Goal: Communication & Community: Answer question/provide support

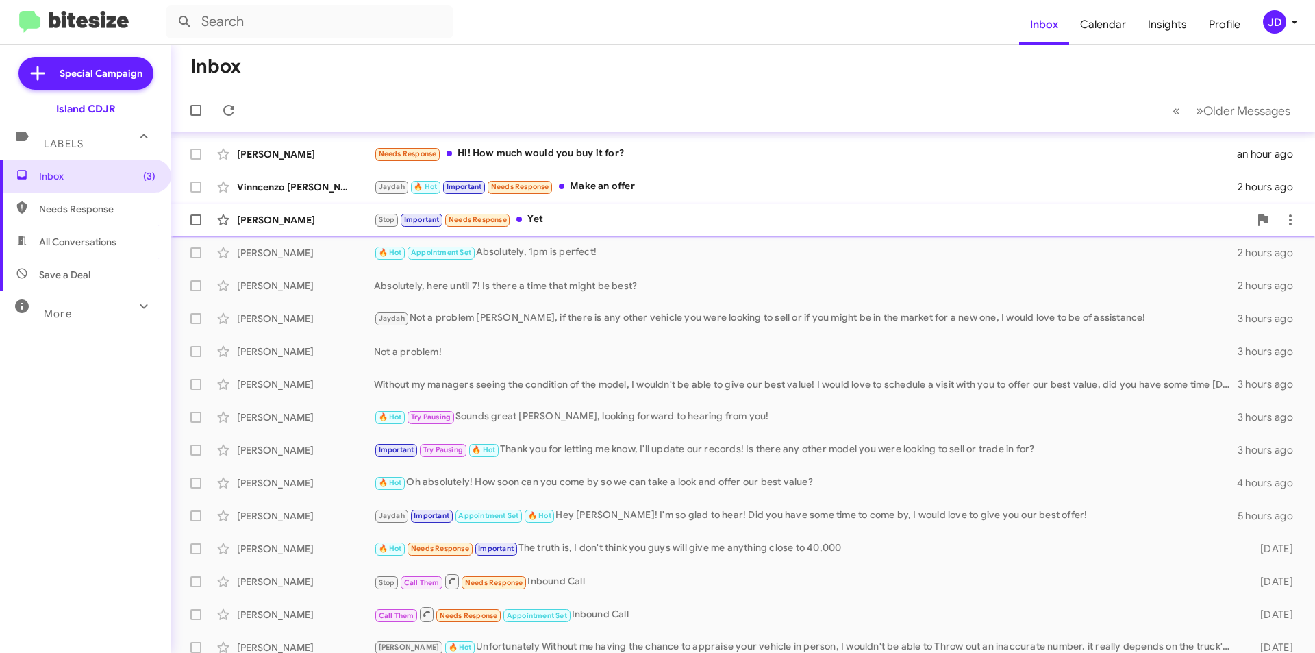
scroll to position [69, 0]
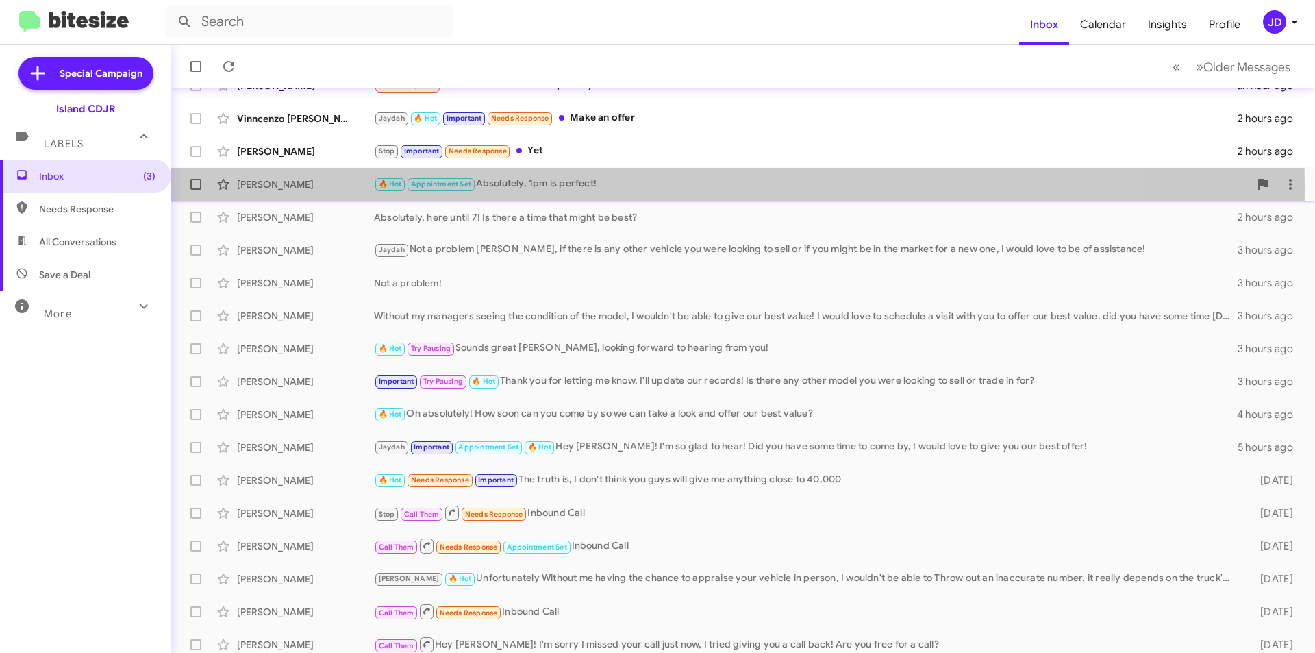
click at [356, 189] on div "[PERSON_NAME]" at bounding box center [305, 184] width 137 height 14
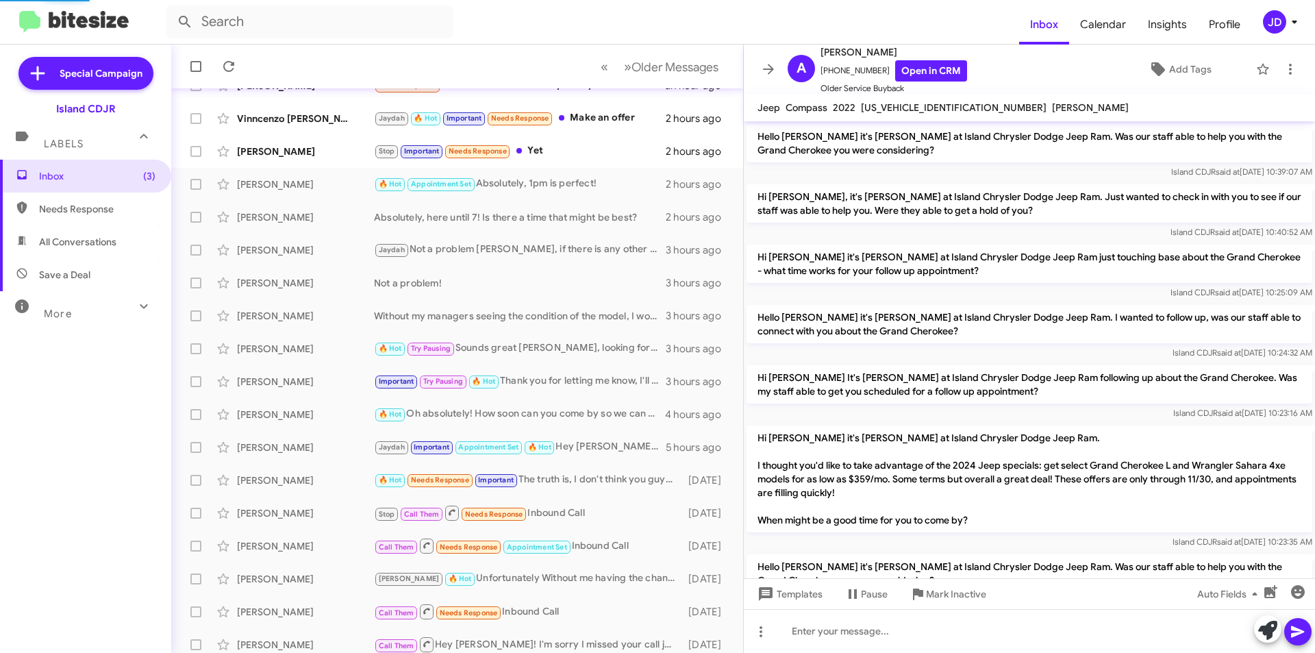
scroll to position [941, 0]
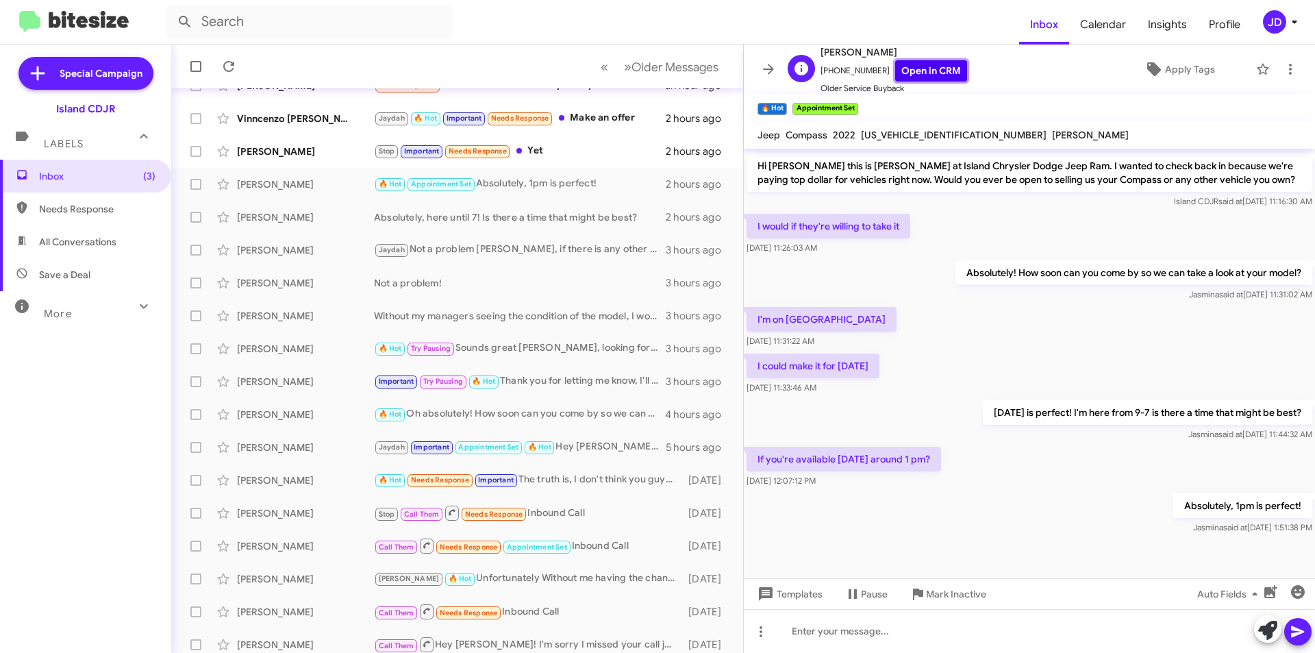
click at [933, 64] on link "Open in CRM" at bounding box center [931, 70] width 72 height 21
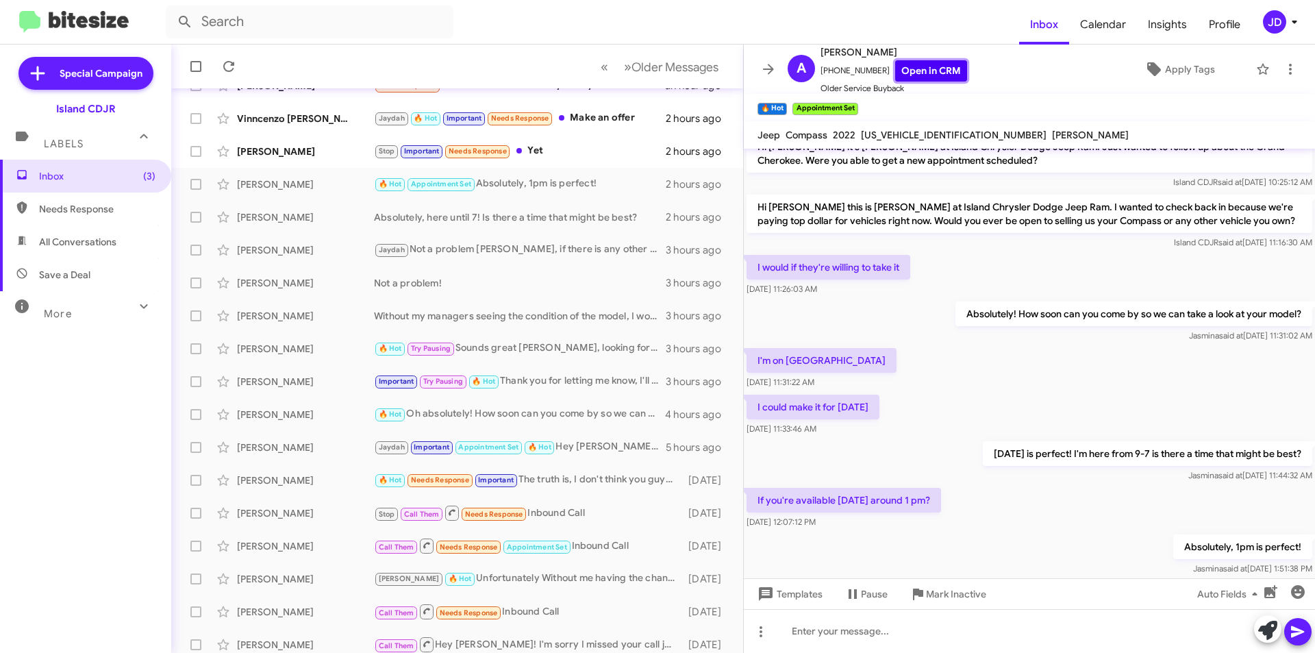
scroll to position [968, 0]
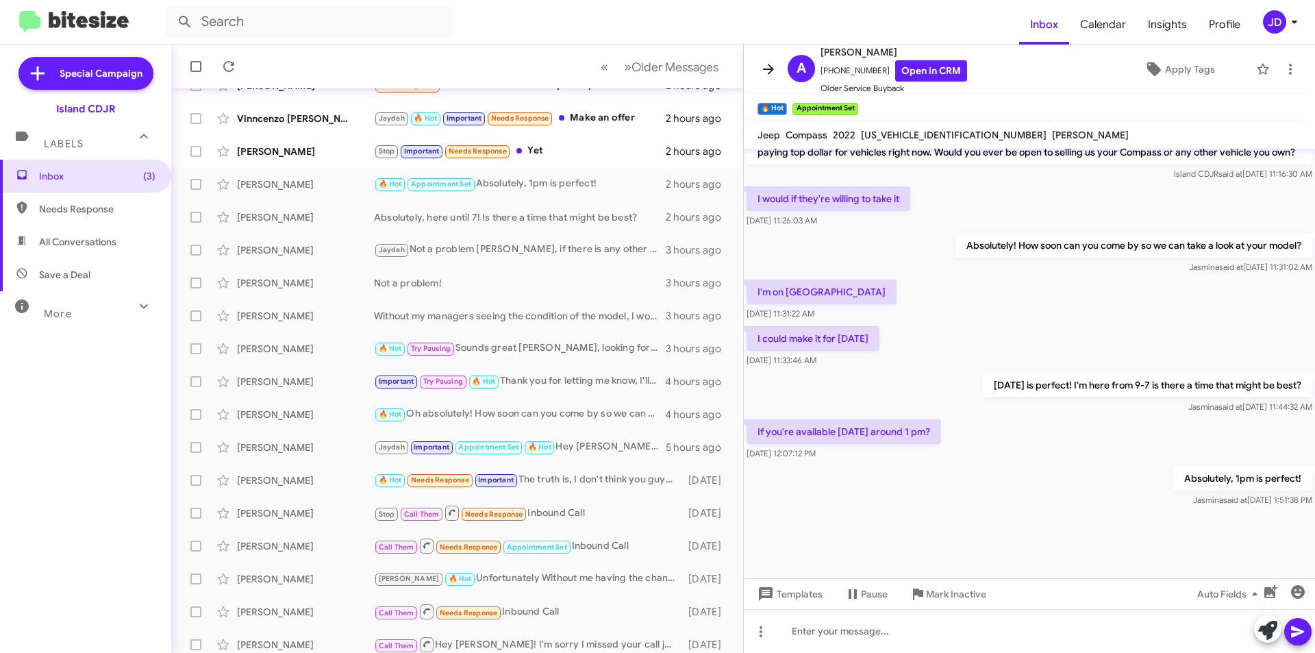
click at [765, 67] on icon at bounding box center [768, 69] width 16 height 16
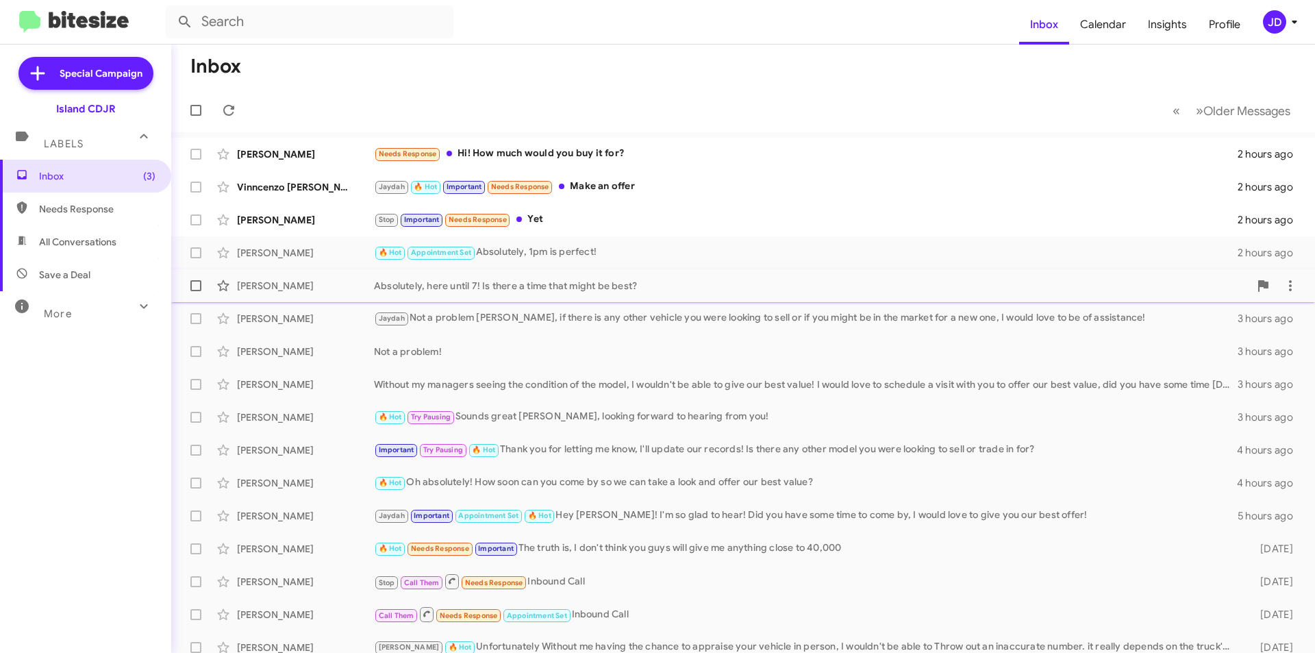
click at [655, 281] on div "Absolutely, here until 7! Is there a time that might be best?" at bounding box center [811, 286] width 875 height 14
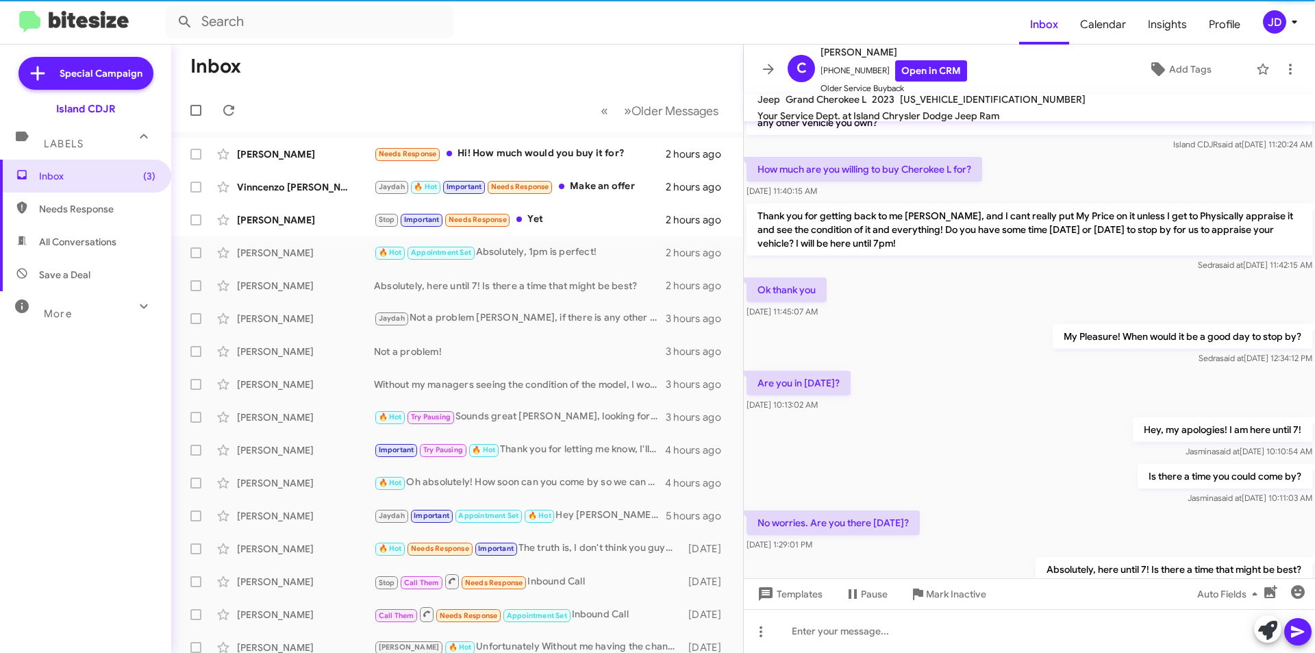
scroll to position [125, 0]
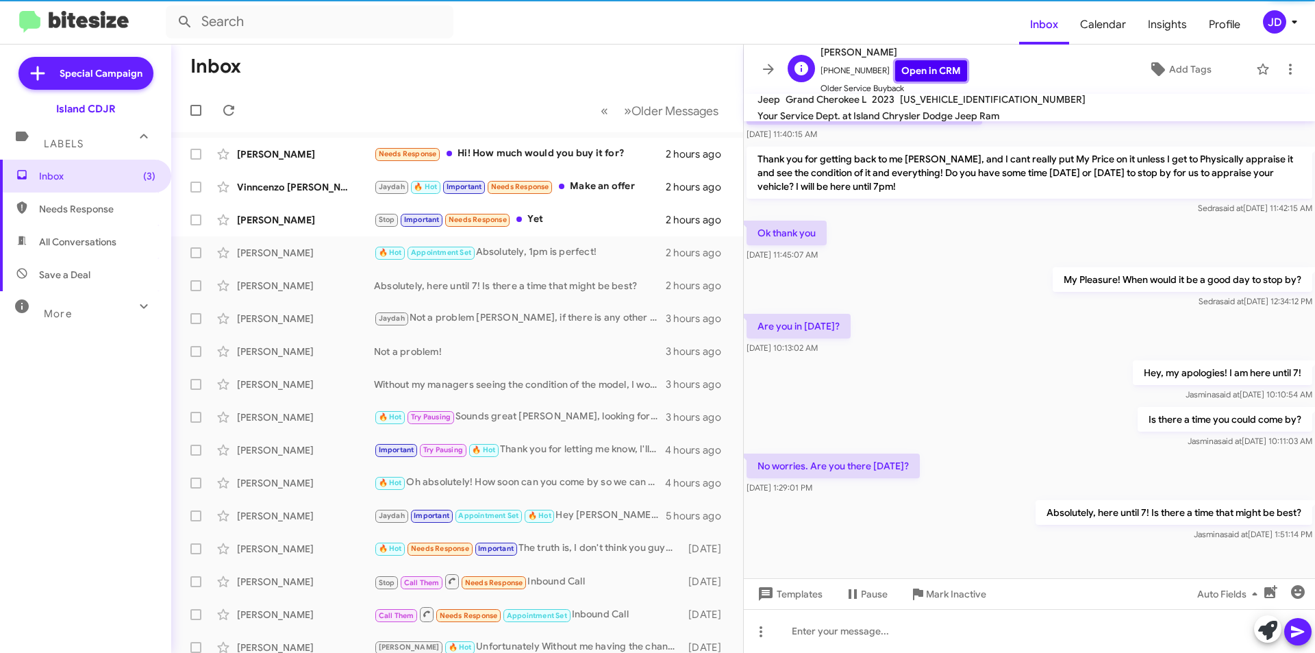
click at [903, 76] on link "Open in CRM" at bounding box center [931, 70] width 72 height 21
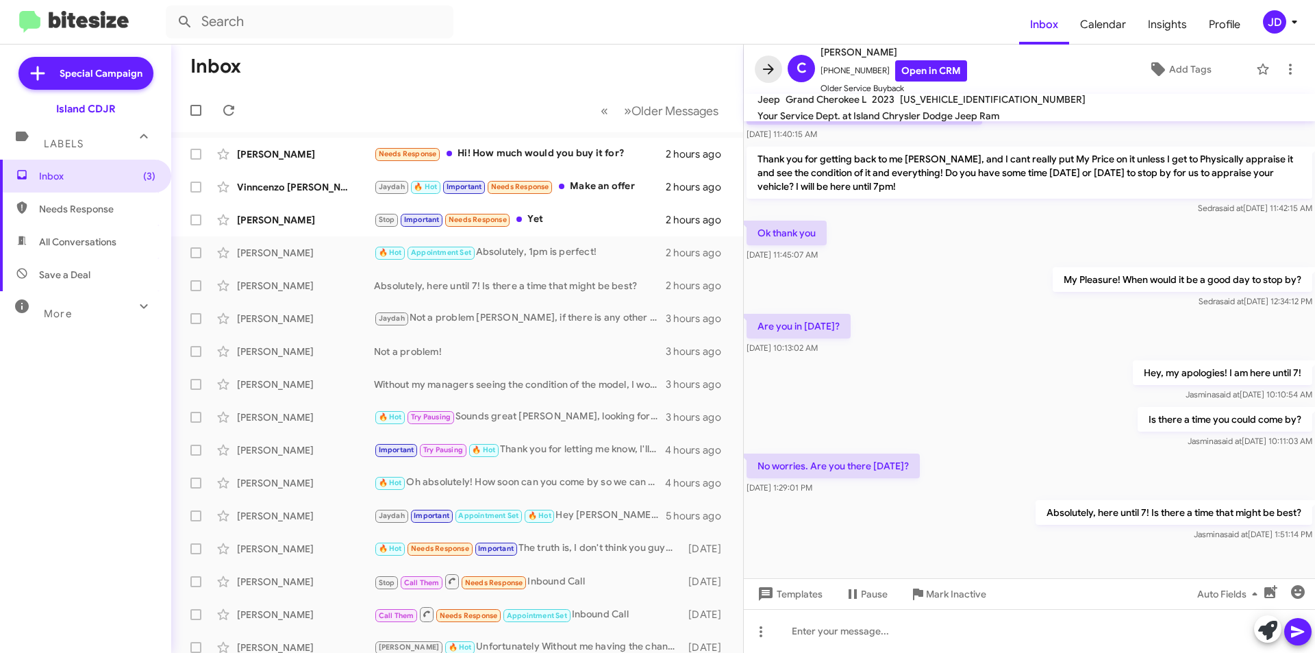
click at [760, 70] on span at bounding box center [768, 69] width 27 height 16
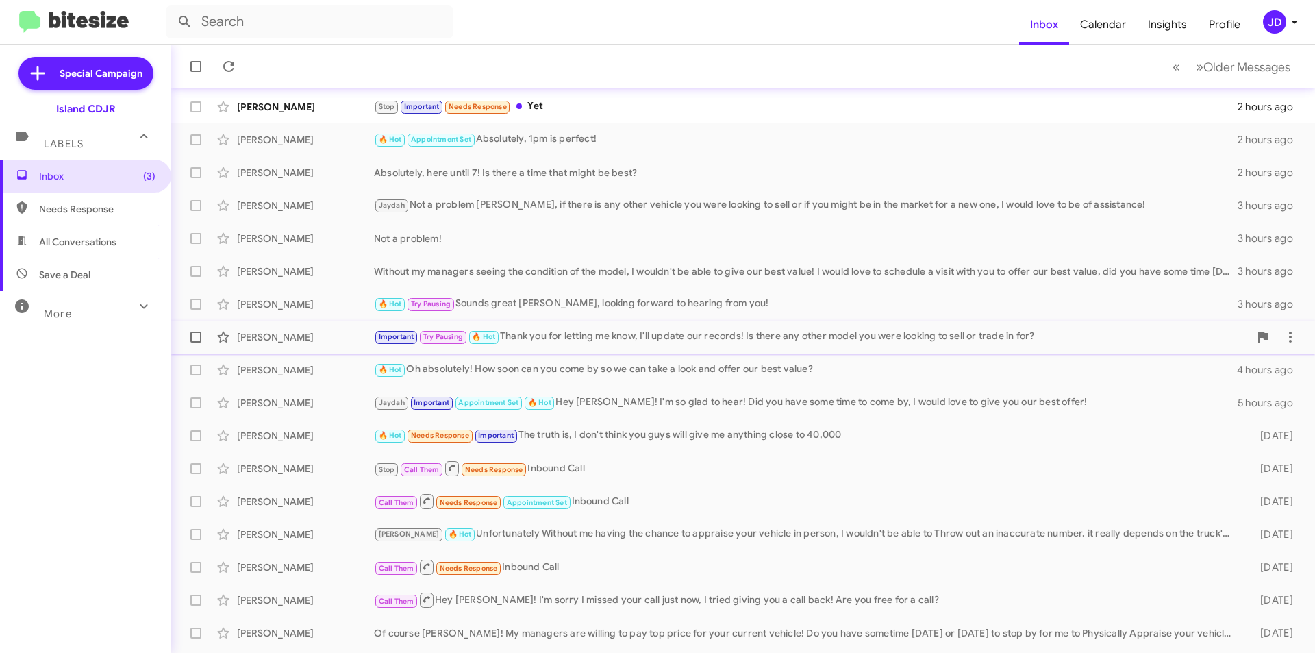
scroll to position [137, 0]
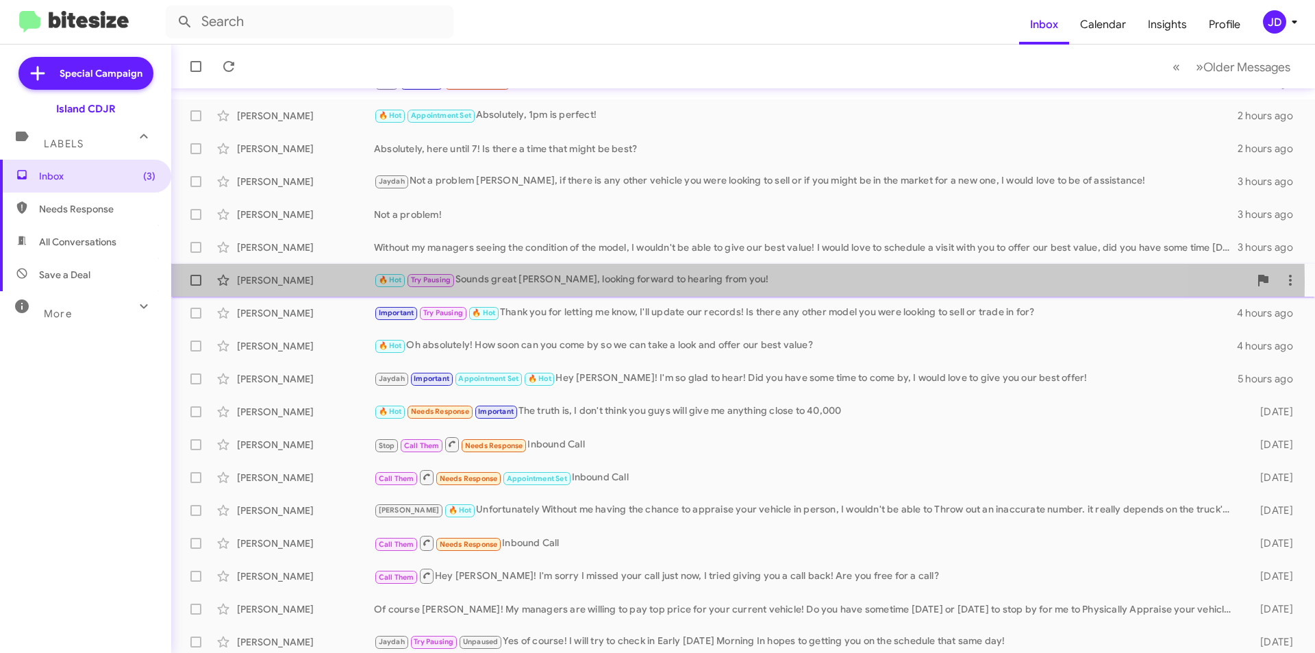
click at [637, 282] on div "🔥 Hot Try Pausing Sounds great [PERSON_NAME], looking forward to hearing from y…" at bounding box center [811, 280] width 875 height 16
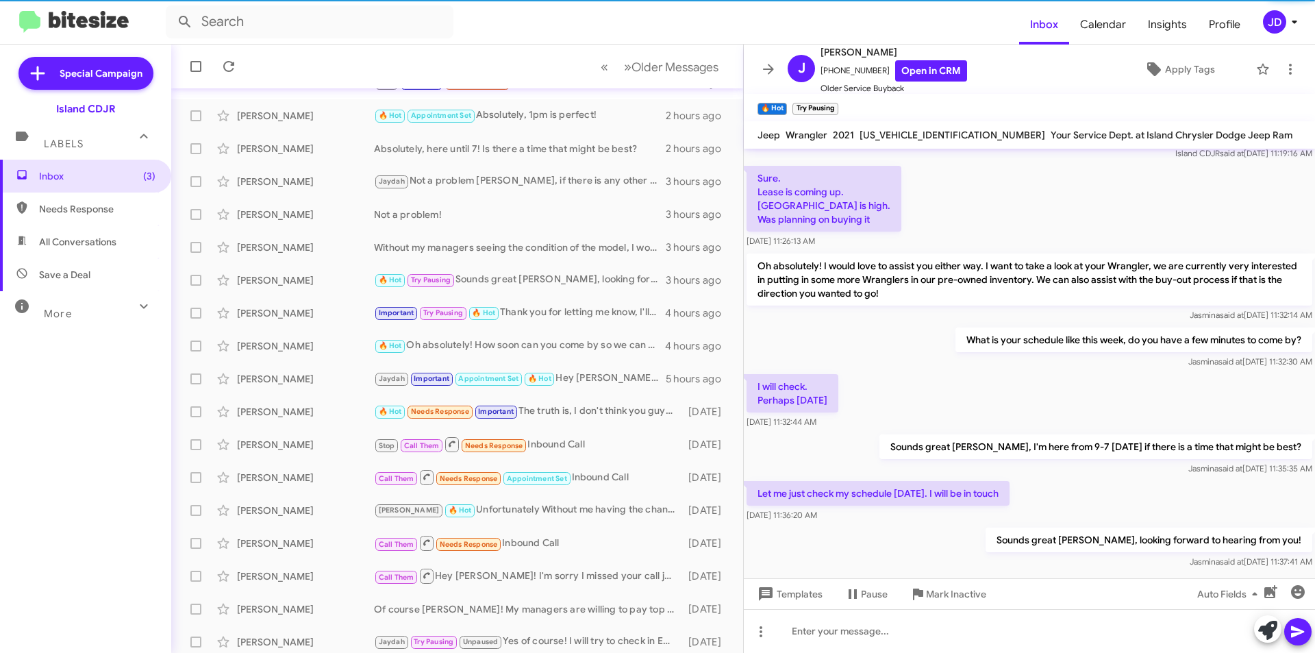
scroll to position [262, 0]
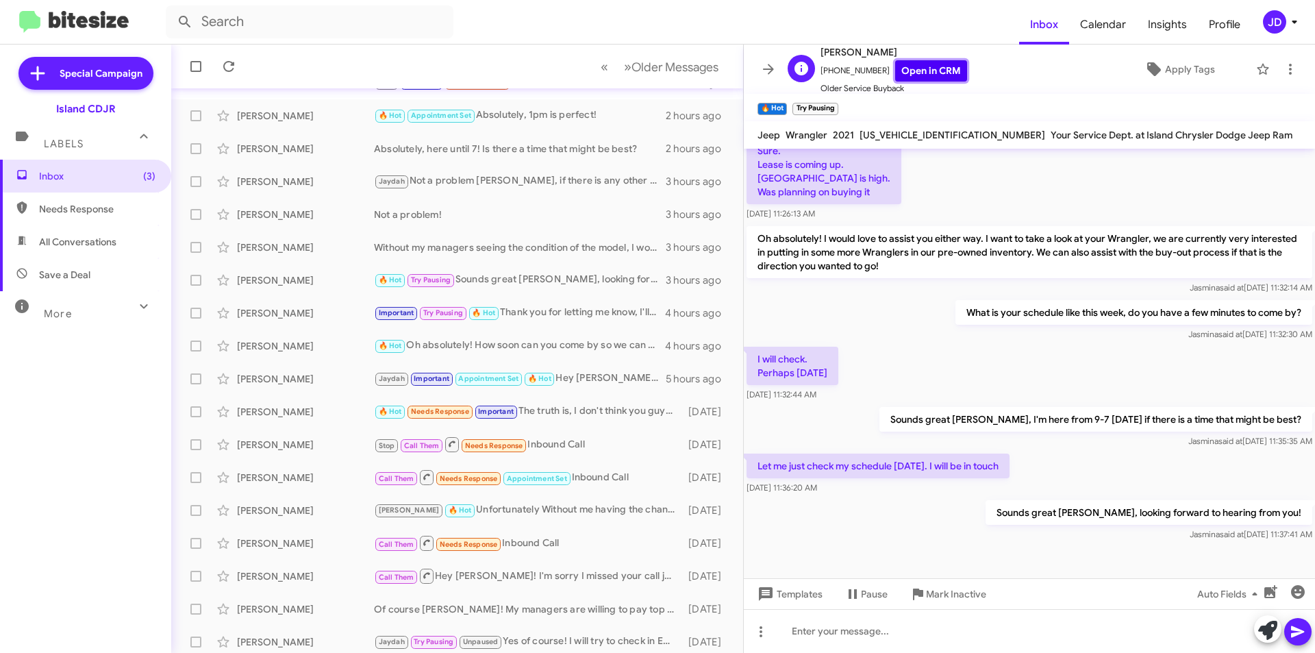
click at [914, 75] on link "Open in CRM" at bounding box center [931, 70] width 72 height 21
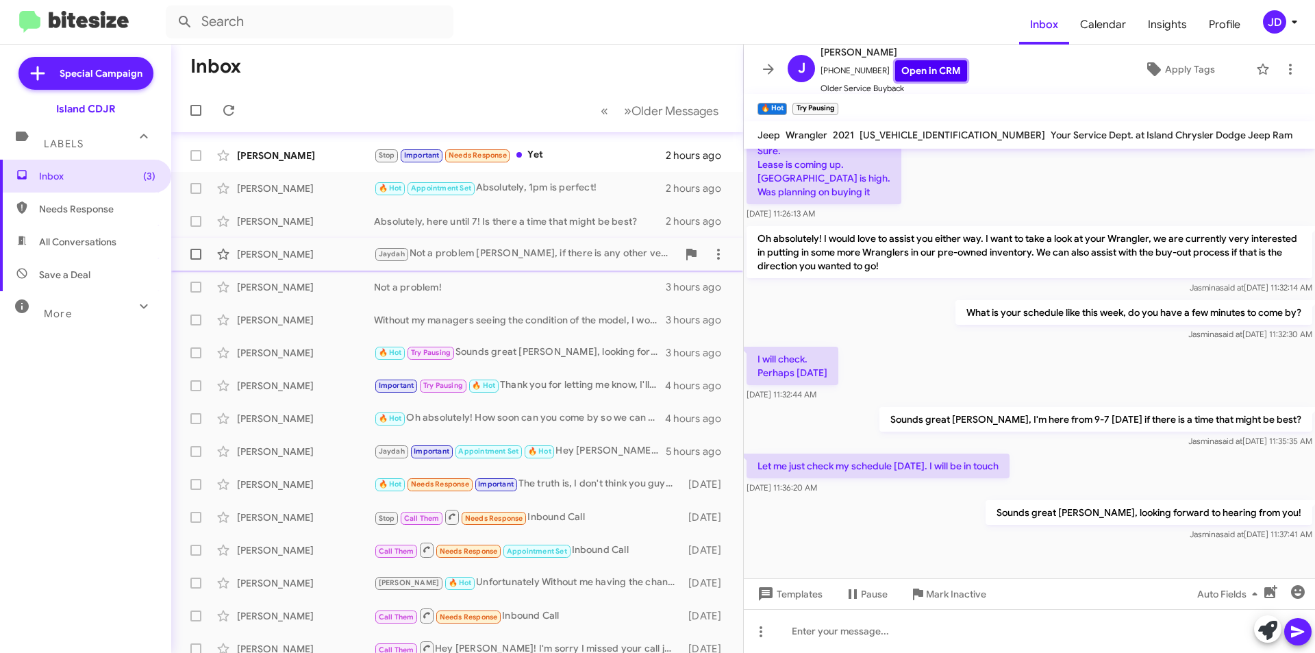
scroll to position [0, 0]
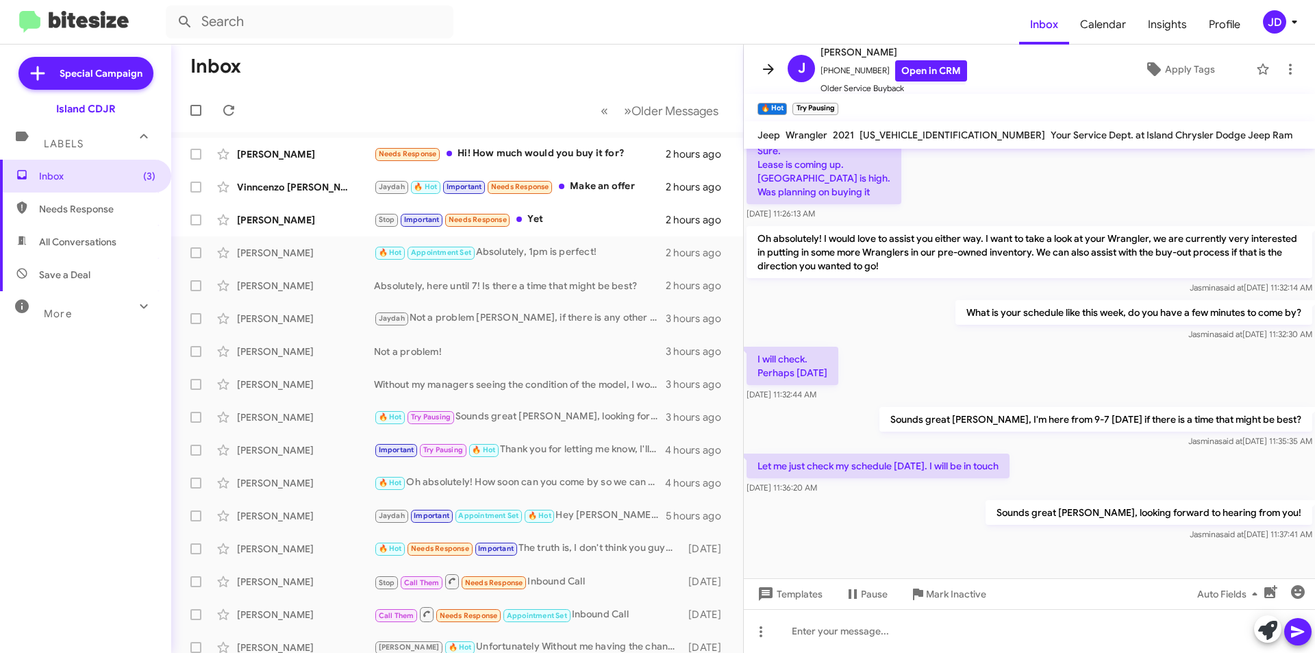
click at [771, 62] on icon at bounding box center [768, 69] width 16 height 16
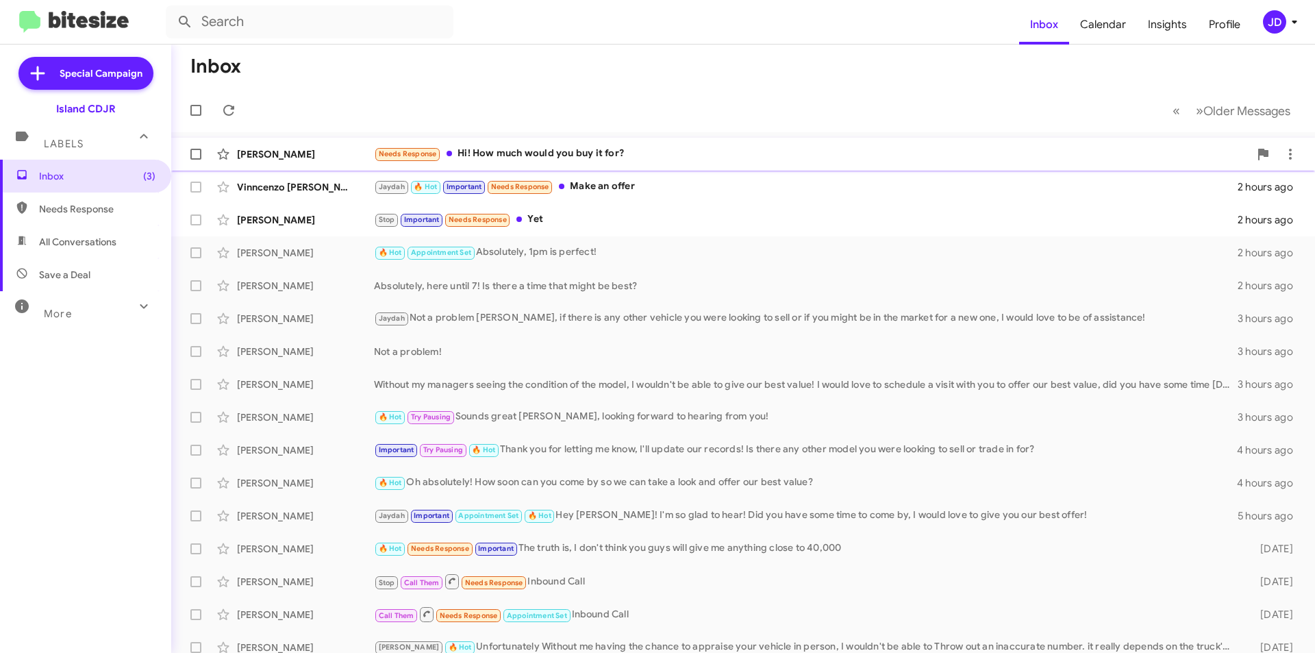
click at [731, 141] on div "[PERSON_NAME] Needs Response Hi! How much would you buy it for? 2 hours ago" at bounding box center [743, 153] width 1122 height 27
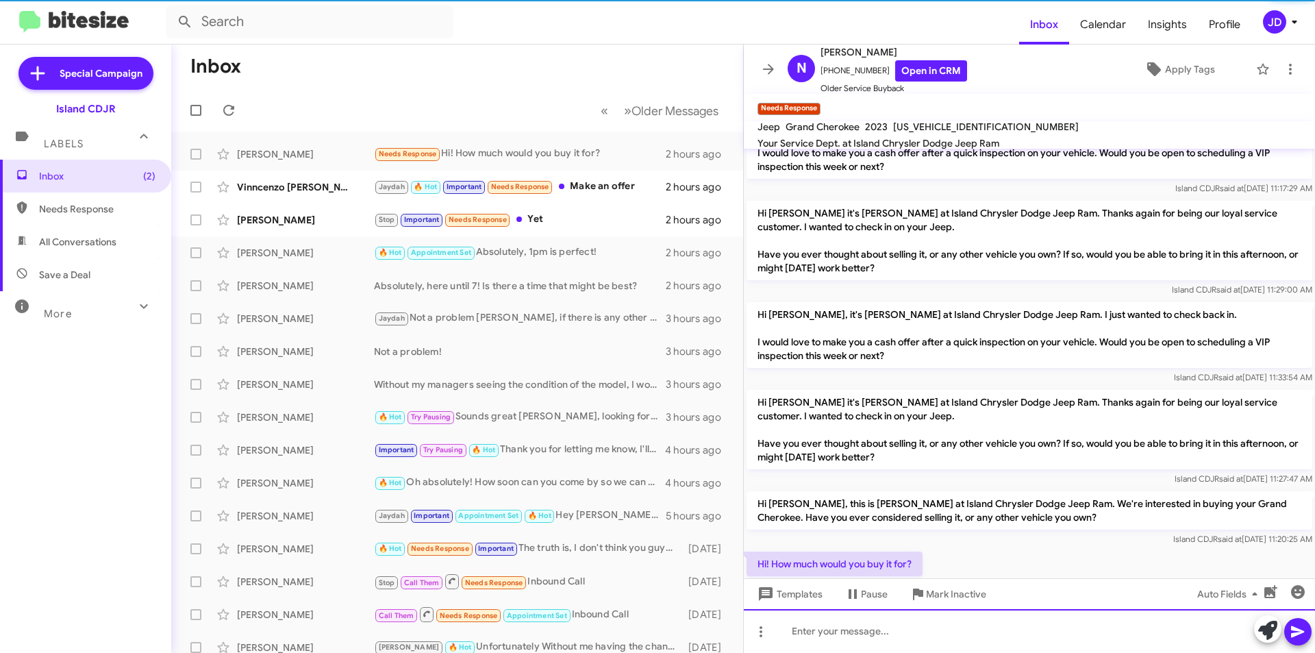
click at [969, 620] on div at bounding box center [1029, 631] width 571 height 44
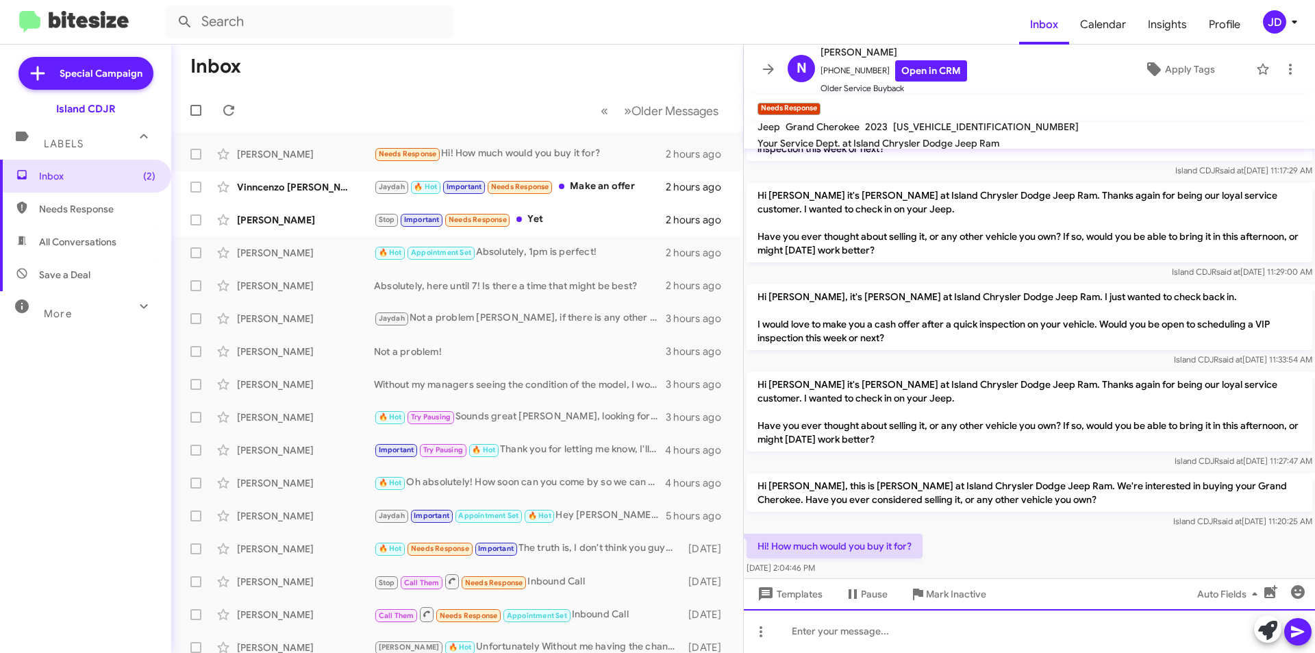
scroll to position [167, 0]
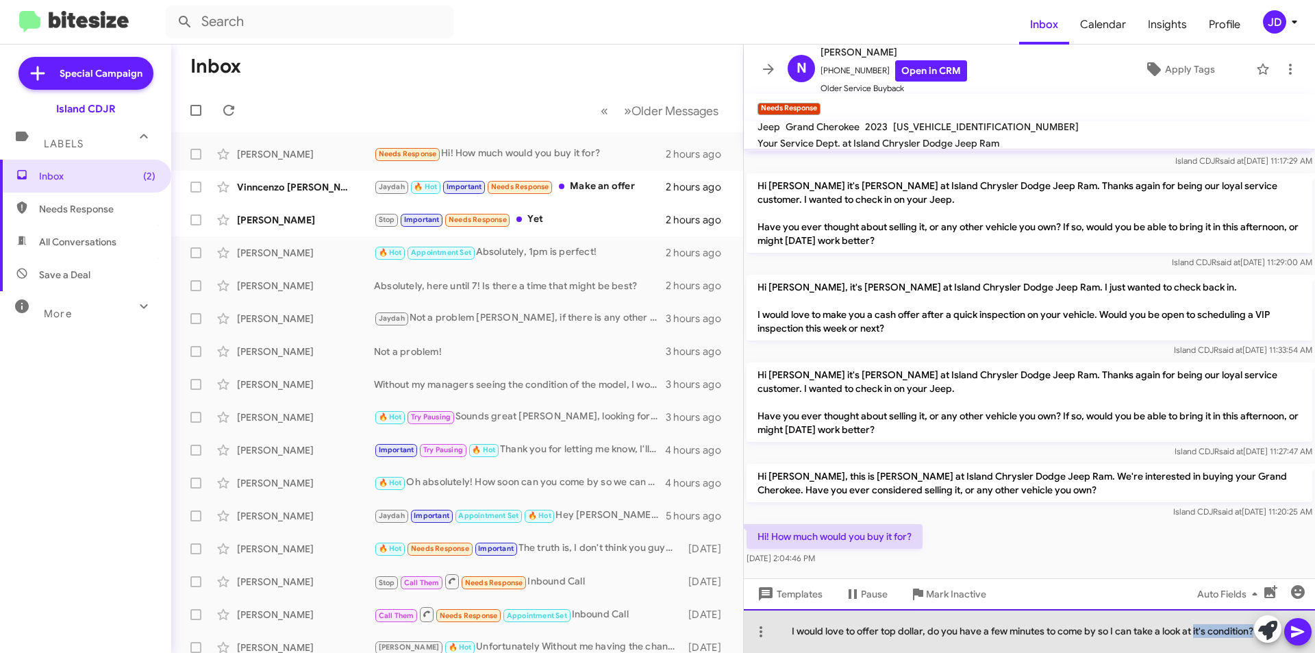
drag, startPoint x: 1070, startPoint y: 636, endPoint x: 1197, endPoint y: 621, distance: 128.3
click at [1197, 621] on div "I would love to offer top dollar, do you have a few minutes to come by so I can…" at bounding box center [1029, 631] width 571 height 44
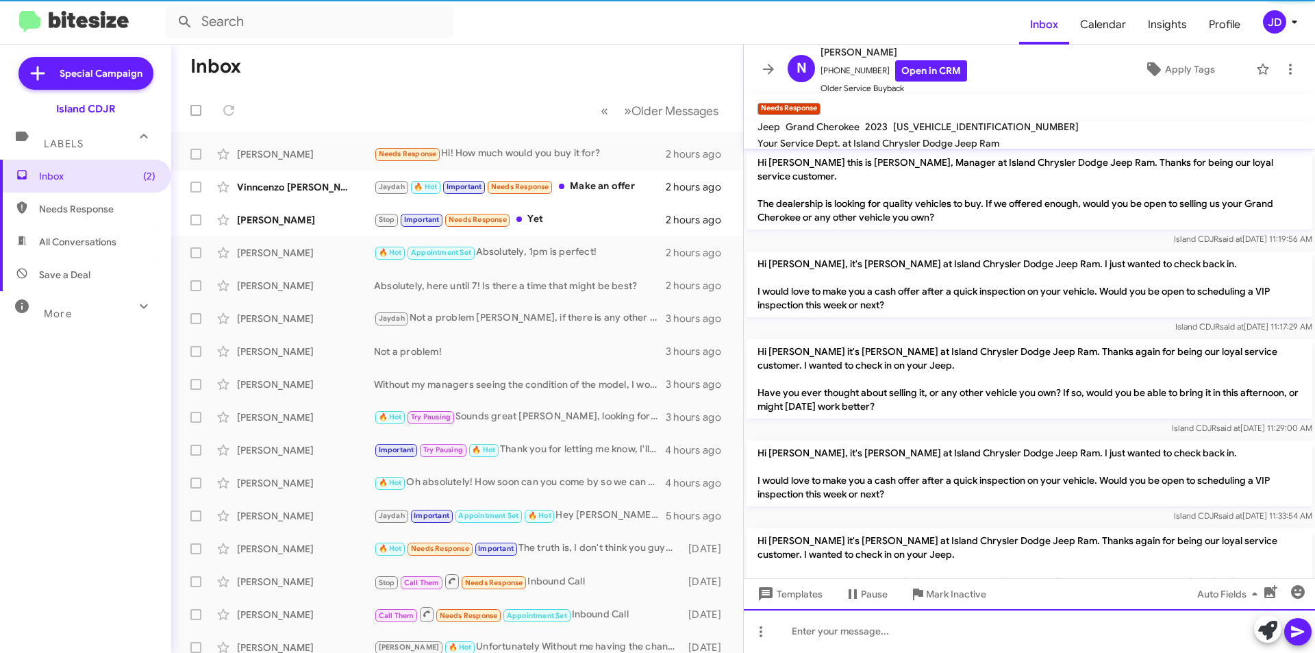
scroll to position [217, 0]
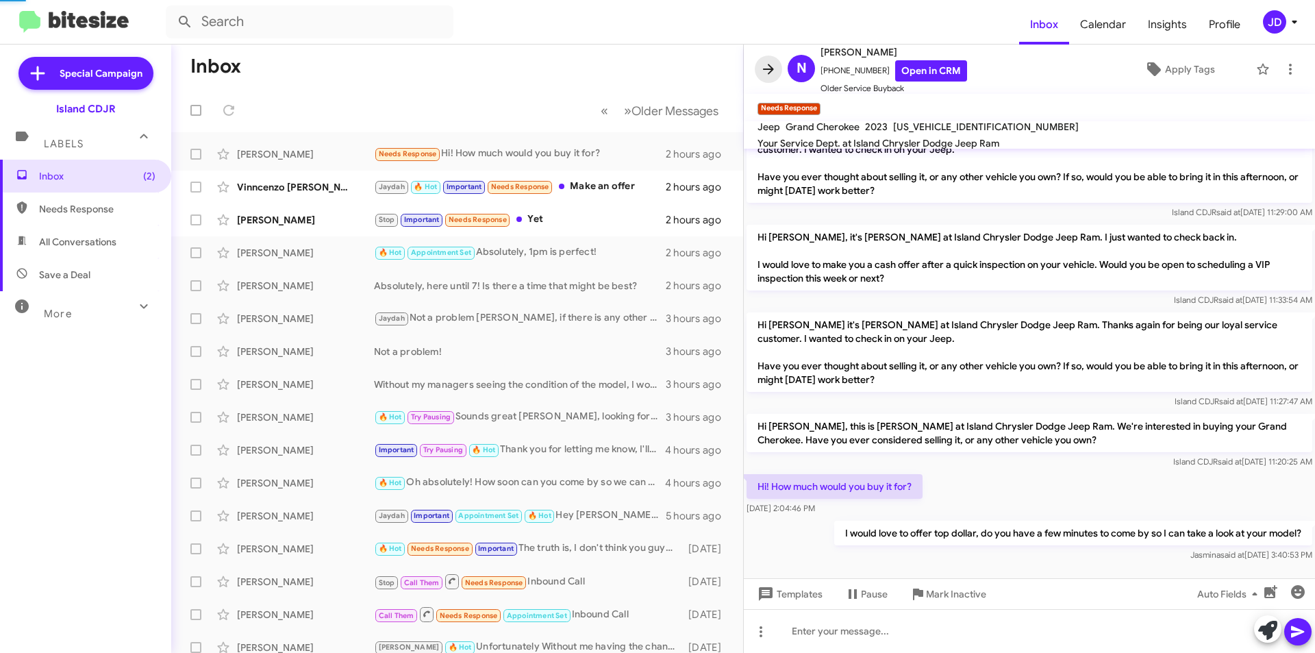
click at [773, 64] on icon at bounding box center [768, 69] width 16 height 16
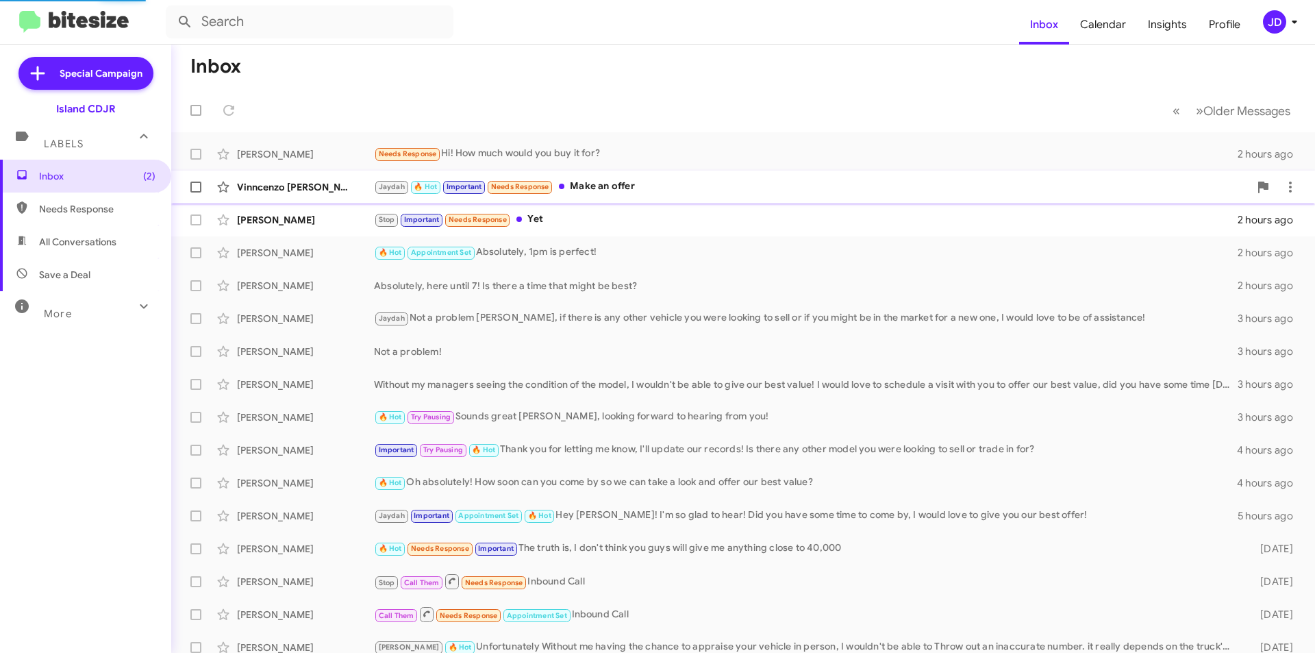
click at [679, 206] on div "[PERSON_NAME] Stop Important Needs Response Yet 2 hours ago" at bounding box center [743, 219] width 1122 height 27
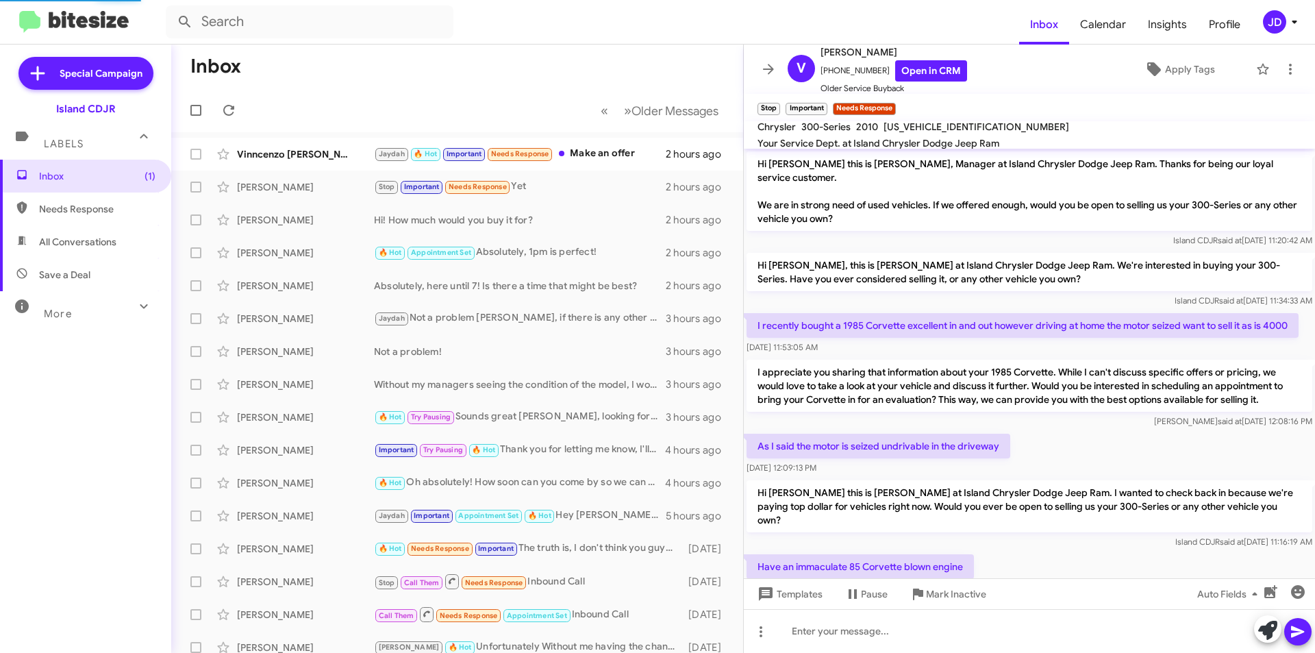
scroll to position [258, 0]
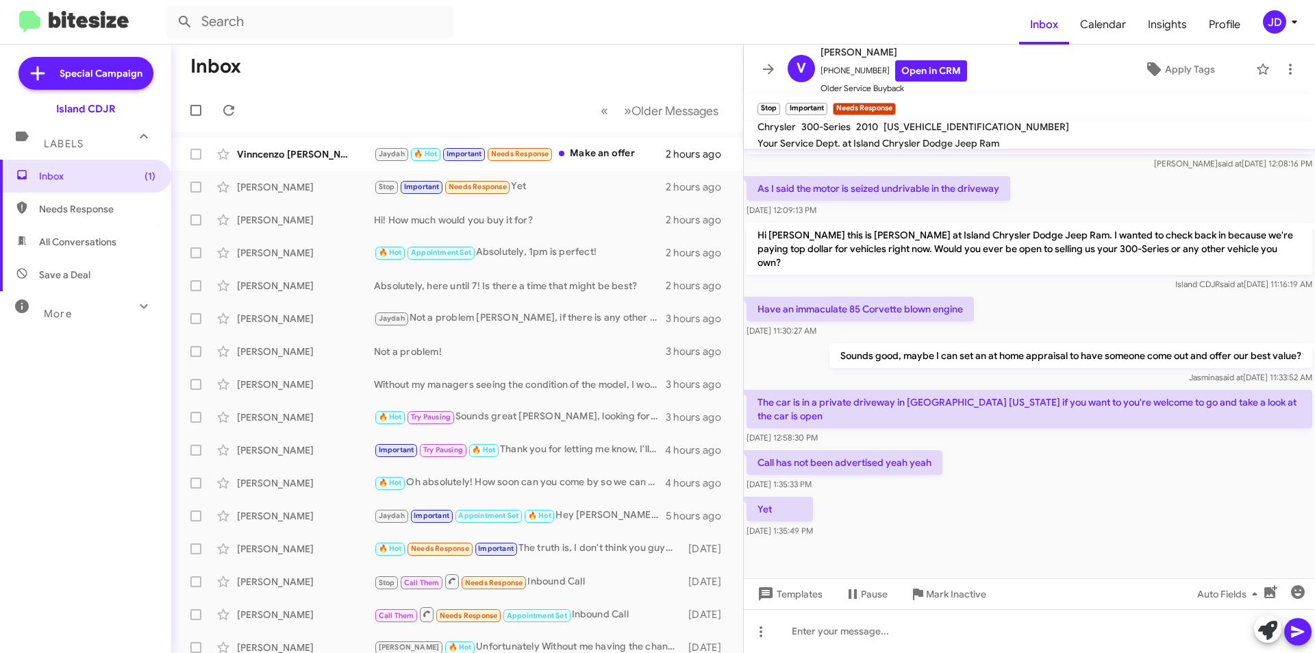
drag, startPoint x: 925, startPoint y: 395, endPoint x: 997, endPoint y: 416, distance: 75.0
click at [997, 416] on p "The car is in a private driveway in [GEOGRAPHIC_DATA] [US_STATE] if you want to…" at bounding box center [1030, 409] width 566 height 38
drag, startPoint x: 997, startPoint y: 416, endPoint x: 758, endPoint y: 395, distance: 240.7
click at [758, 395] on p "The car is in a private driveway in [GEOGRAPHIC_DATA] [US_STATE] if you want to…" at bounding box center [1030, 409] width 566 height 38
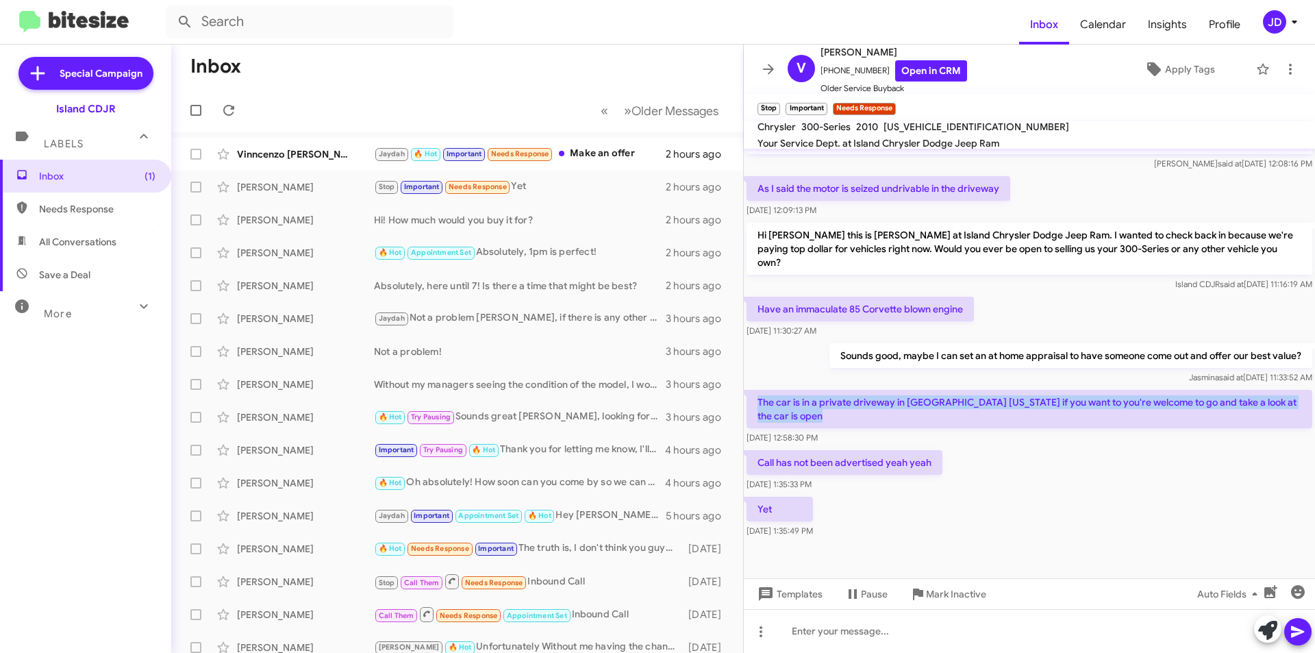
click at [758, 395] on p "The car is in a private driveway in [GEOGRAPHIC_DATA] [US_STATE] if you want to…" at bounding box center [1030, 409] width 566 height 38
drag, startPoint x: 758, startPoint y: 395, endPoint x: 933, endPoint y: 435, distance: 180.0
click at [933, 435] on div "The car is in a private driveway in [GEOGRAPHIC_DATA] [US_STATE] if you want to…" at bounding box center [1030, 417] width 566 height 55
click at [921, 423] on p "The car is in a private driveway in [GEOGRAPHIC_DATA] [US_STATE] if you want to…" at bounding box center [1030, 409] width 566 height 38
click at [987, 436] on div "[DATE] 12:58:30 PM" at bounding box center [1030, 438] width 566 height 14
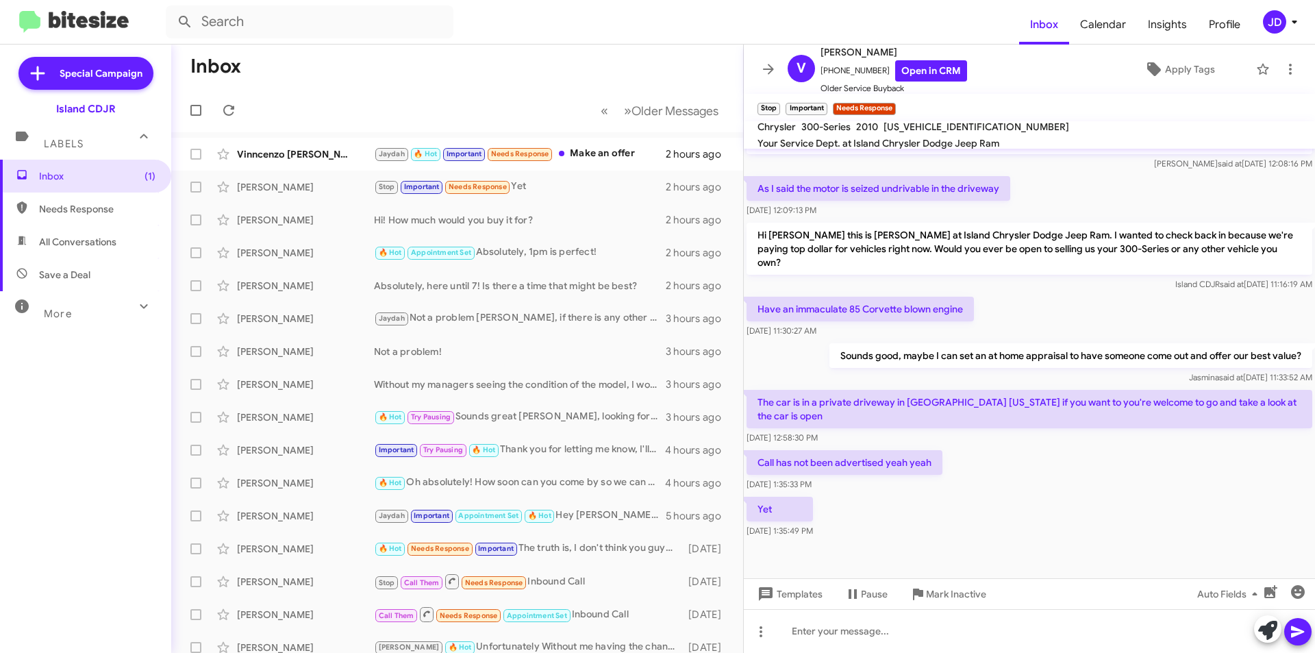
click at [997, 464] on div "Call has not been advertised yeah yeah [DATE] 1:35:33 PM" at bounding box center [1029, 470] width 571 height 47
click at [983, 503] on div "Yet [DATE] 1:35:49 PM" at bounding box center [1029, 517] width 571 height 47
click at [942, 634] on div at bounding box center [1029, 631] width 571 height 44
click at [771, 58] on button at bounding box center [768, 68] width 27 height 27
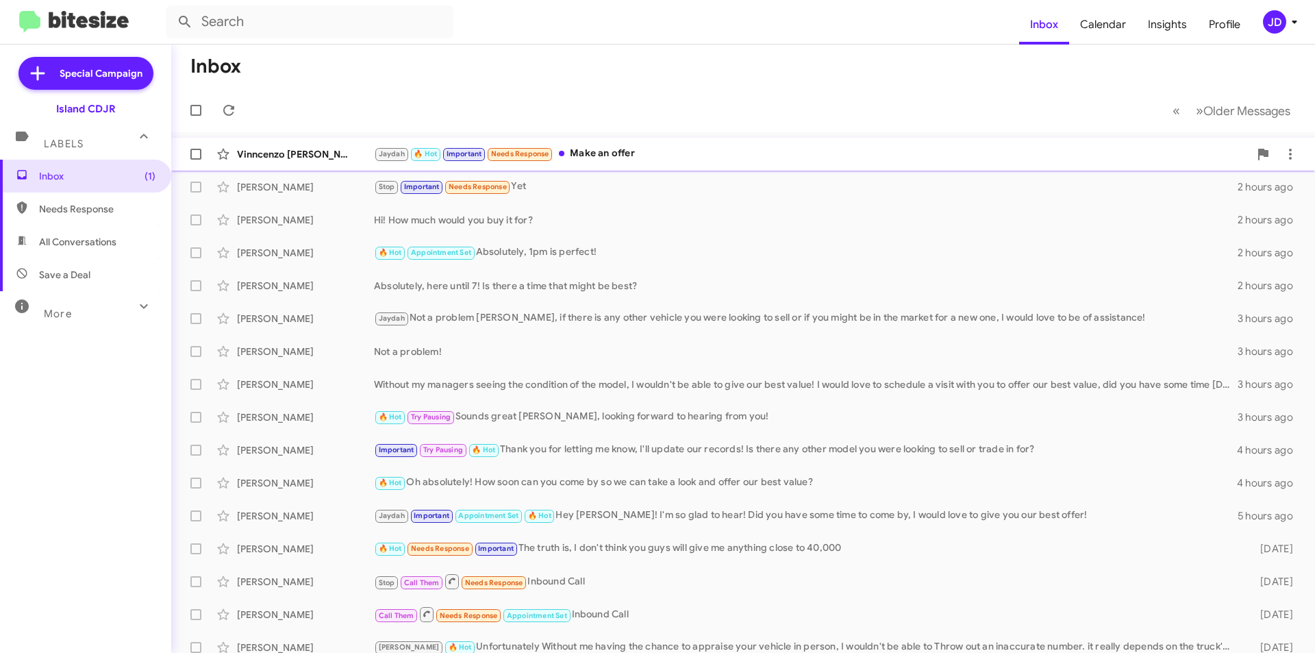
click at [690, 151] on div "[PERSON_NAME] 🔥 Hot Important Needs Response Make an offer" at bounding box center [811, 154] width 875 height 16
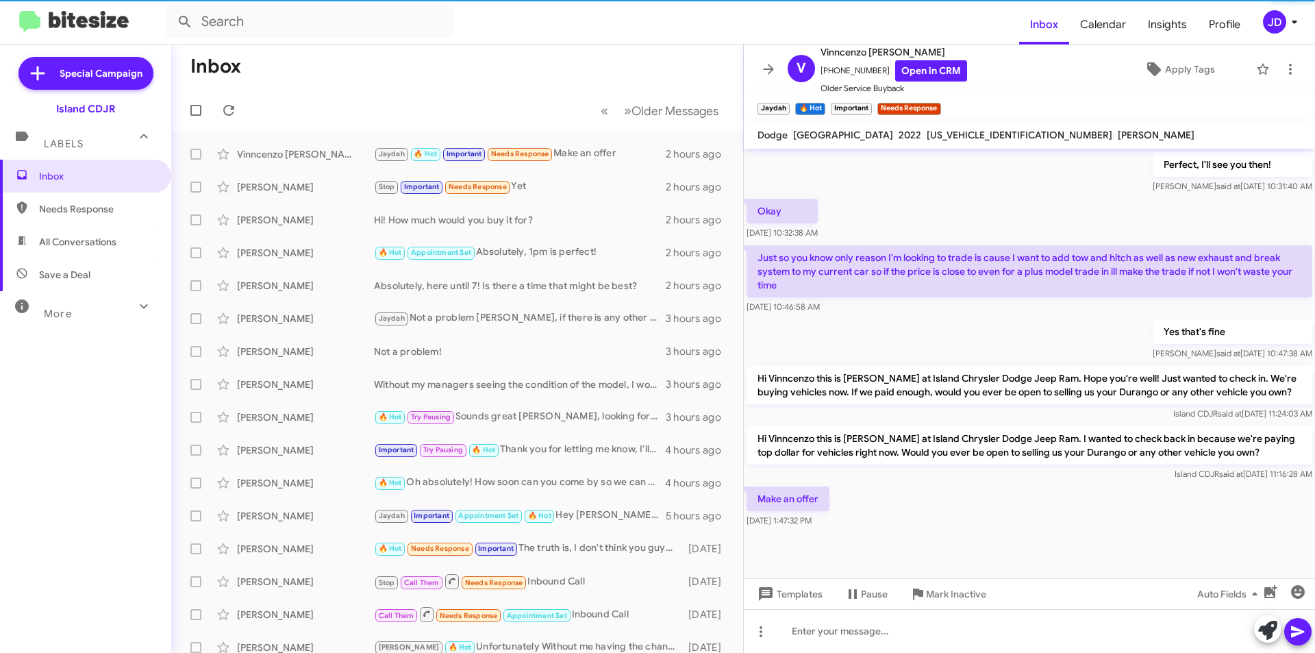
scroll to position [359, 0]
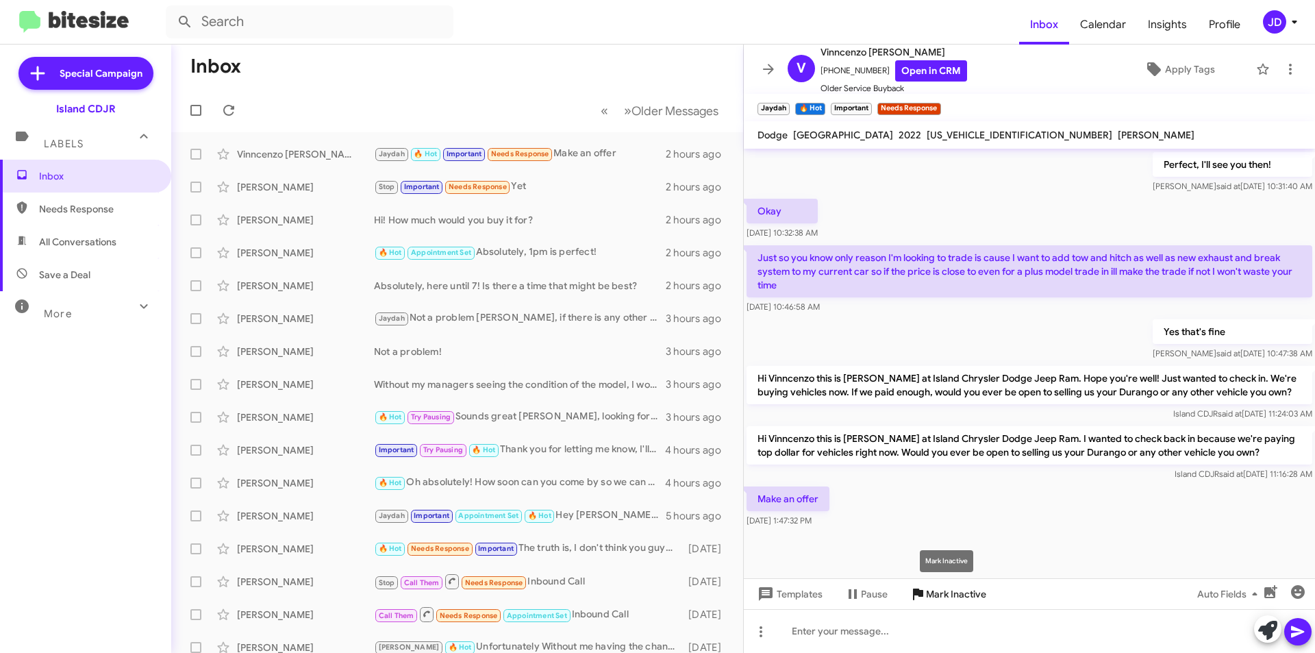
click at [990, 605] on button "Mark Inactive" at bounding box center [948, 594] width 99 height 25
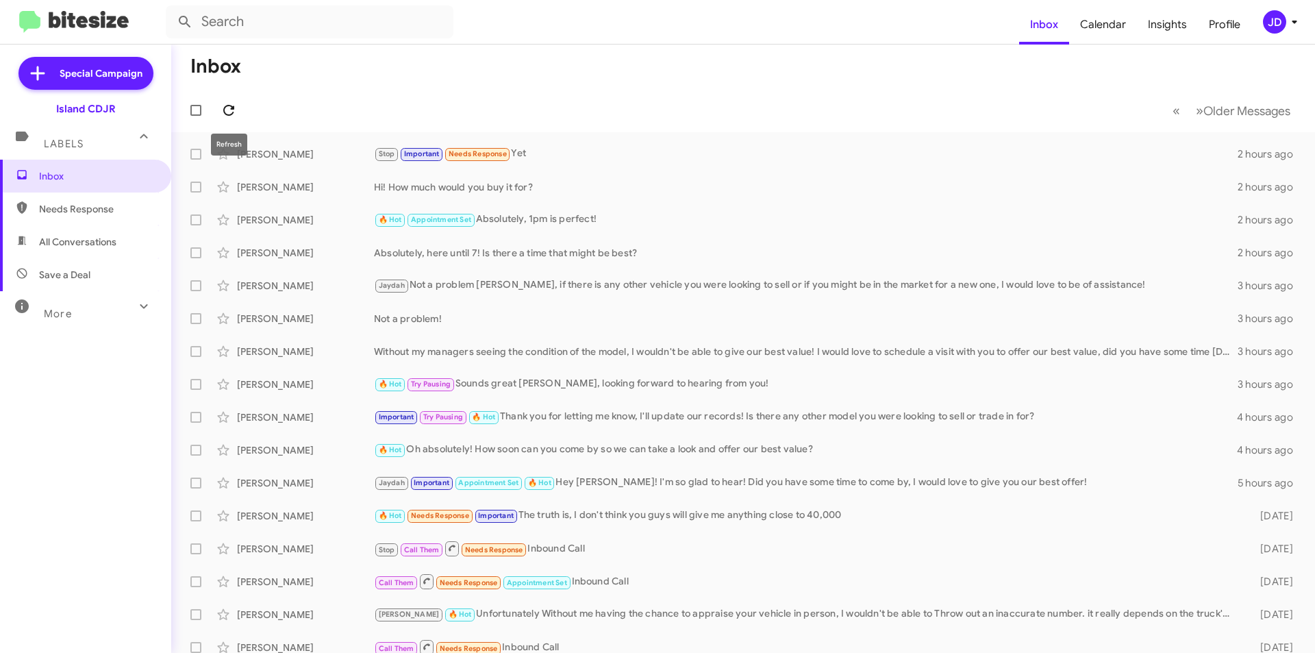
click at [221, 107] on icon at bounding box center [229, 110] width 16 height 16
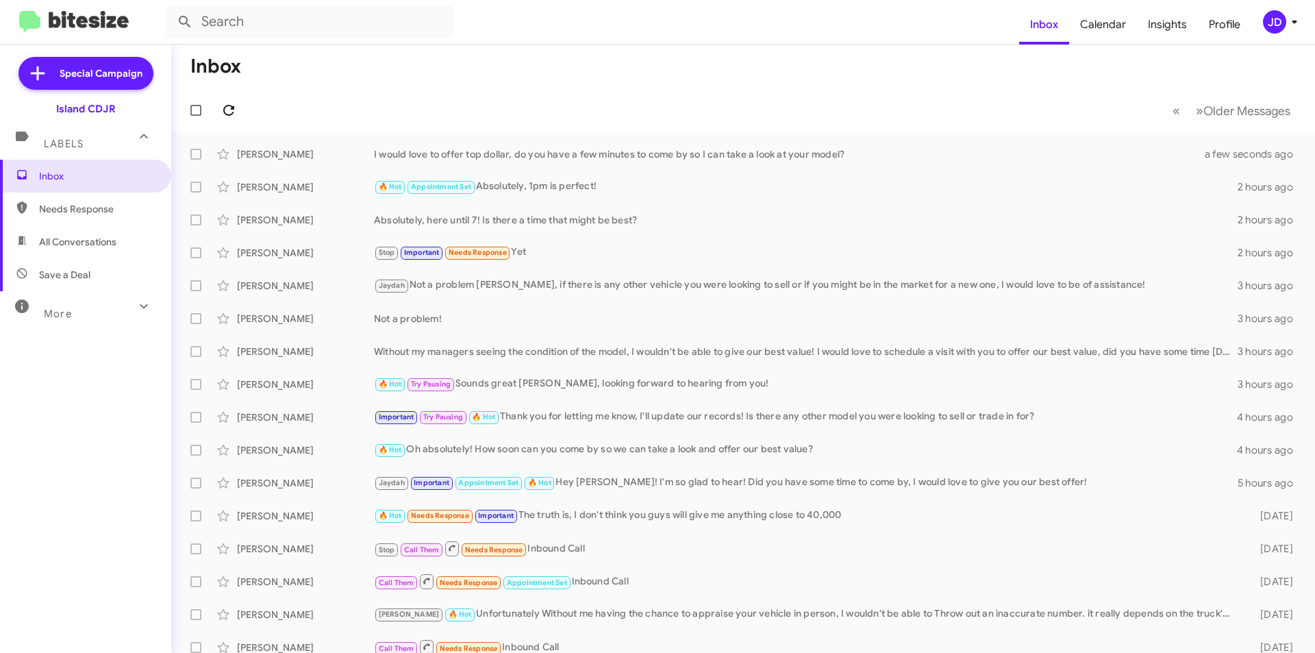
click at [219, 103] on mat-toolbar-row "« Previous » Next Older Messages" at bounding box center [743, 110] width 1144 height 44
click at [225, 103] on icon at bounding box center [229, 110] width 16 height 16
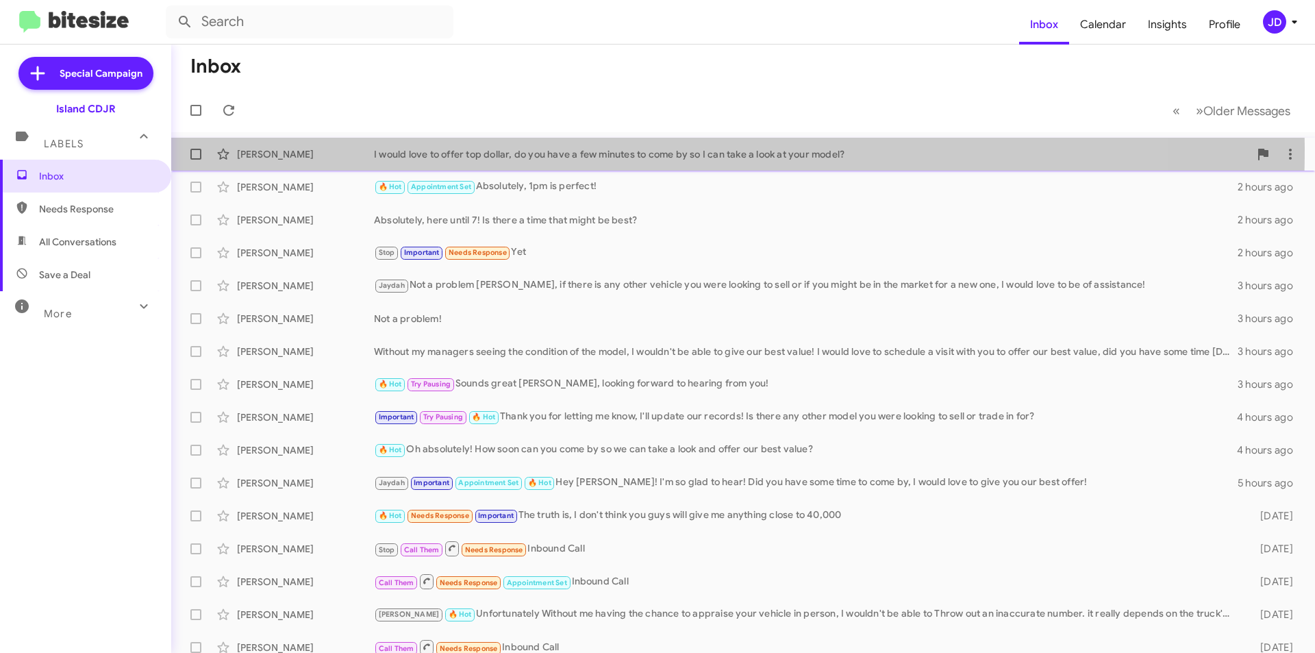
click at [282, 148] on div "[PERSON_NAME]" at bounding box center [305, 154] width 137 height 14
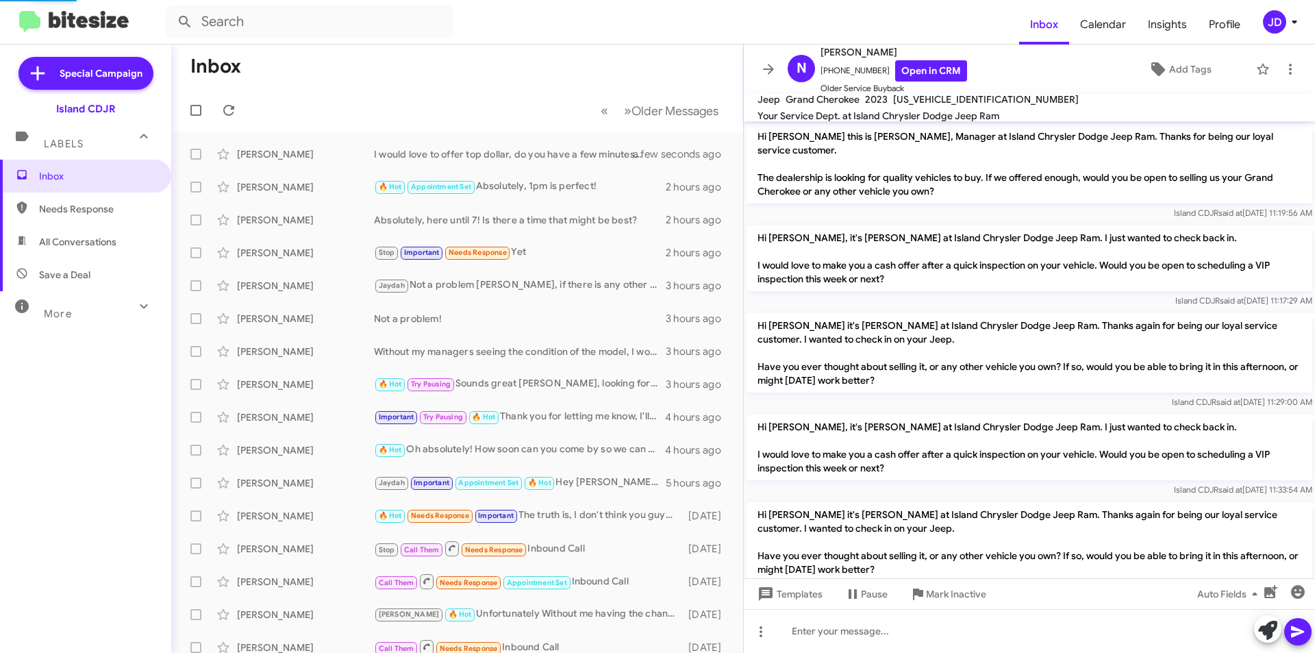
scroll to position [190, 0]
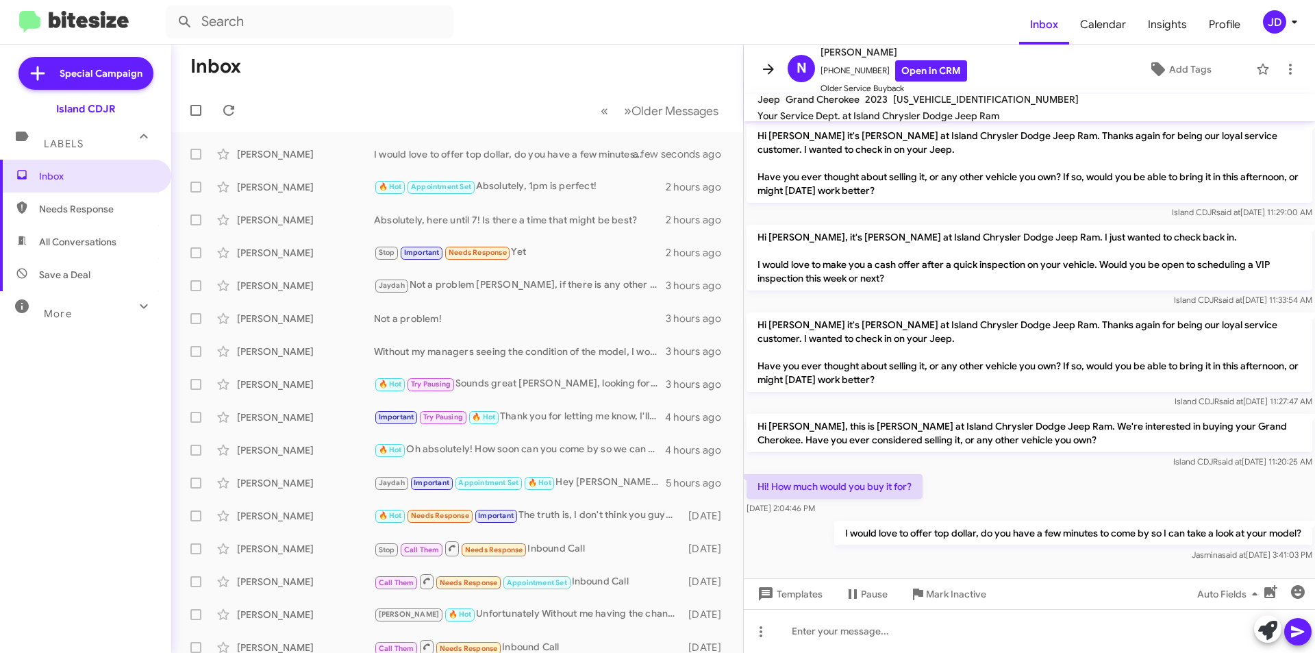
click at [758, 71] on span at bounding box center [768, 69] width 27 height 16
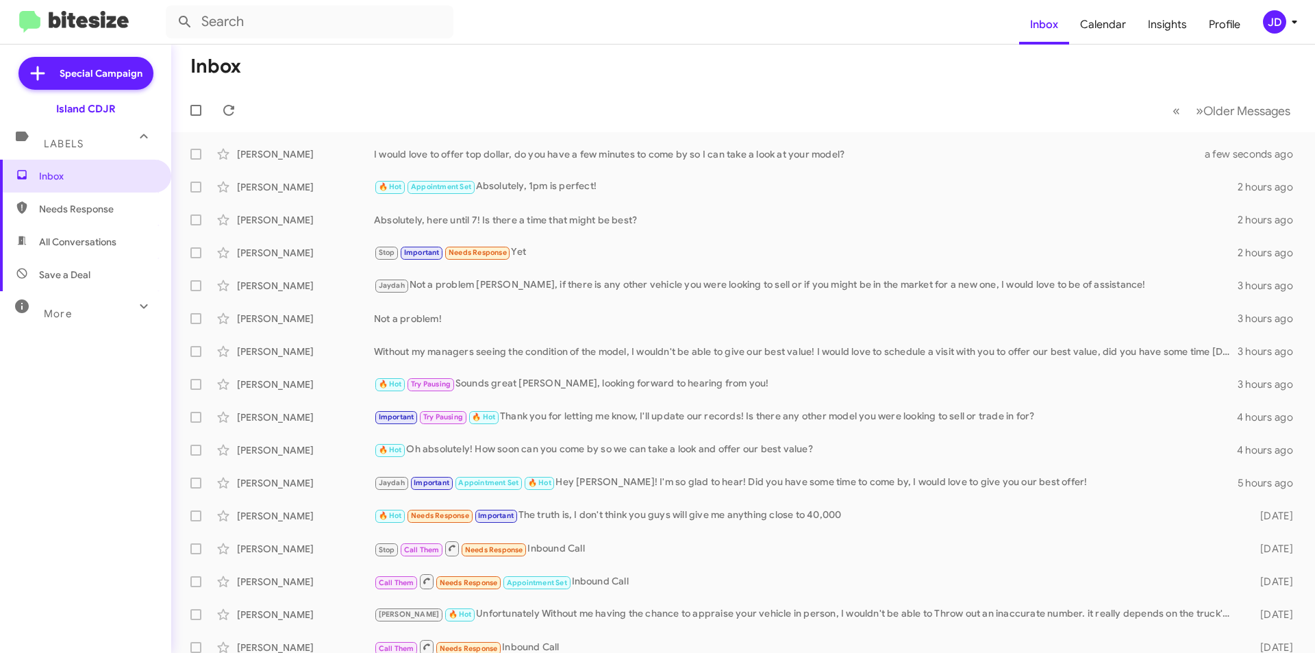
click at [127, 323] on mat-expansion-panel-header "More" at bounding box center [85, 307] width 171 height 33
click at [134, 139] on mat-icon at bounding box center [144, 136] width 22 height 22
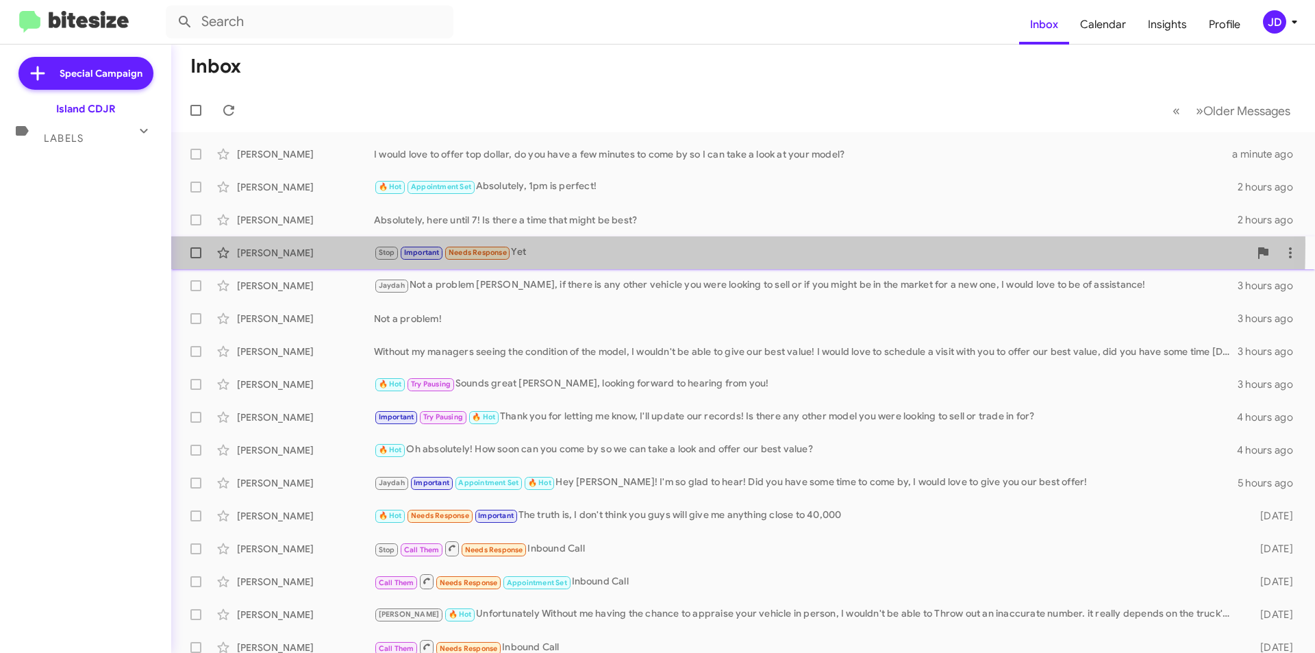
click at [516, 244] on div "[PERSON_NAME] Stop Important Needs Response Yet 2 hours ago" at bounding box center [743, 252] width 1122 height 27
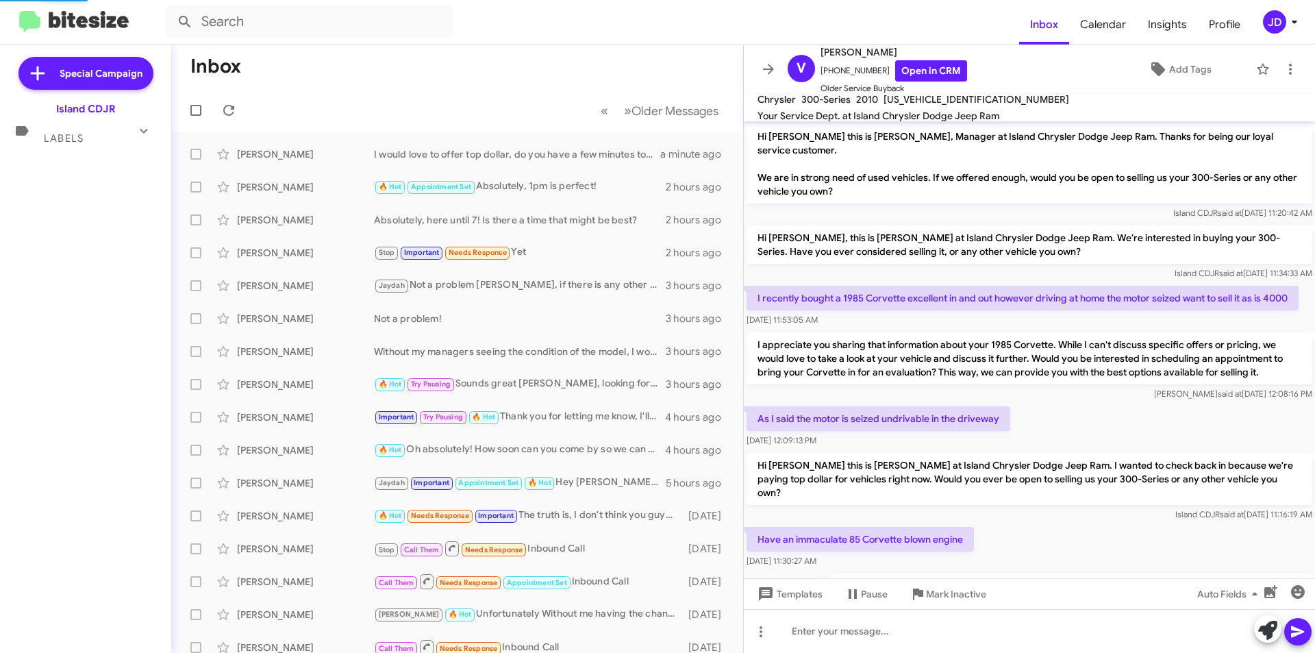
scroll to position [230, 0]
